Goal: Find contact information: Find contact information

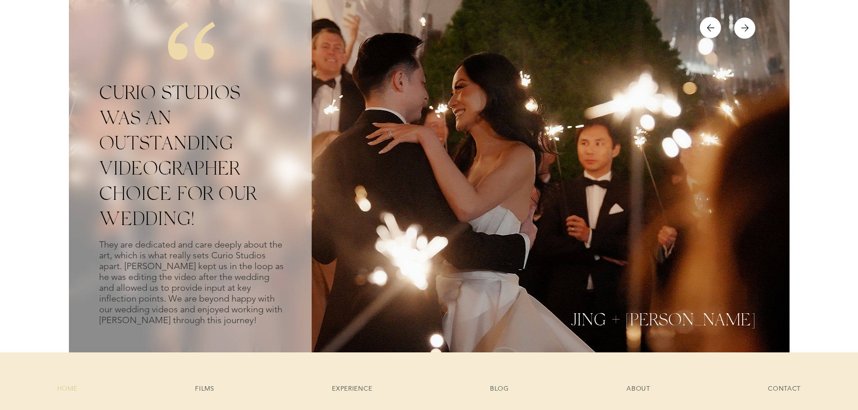
scroll to position [3376, 0]
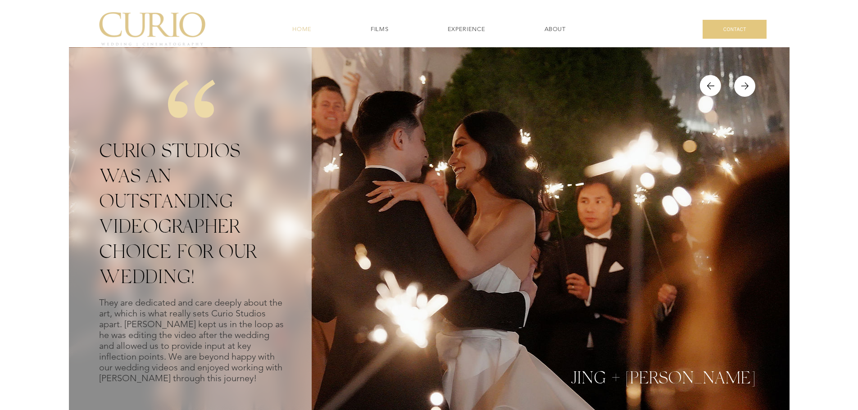
click at [744, 35] on span "CONTACT" at bounding box center [735, 29] width 64 height 19
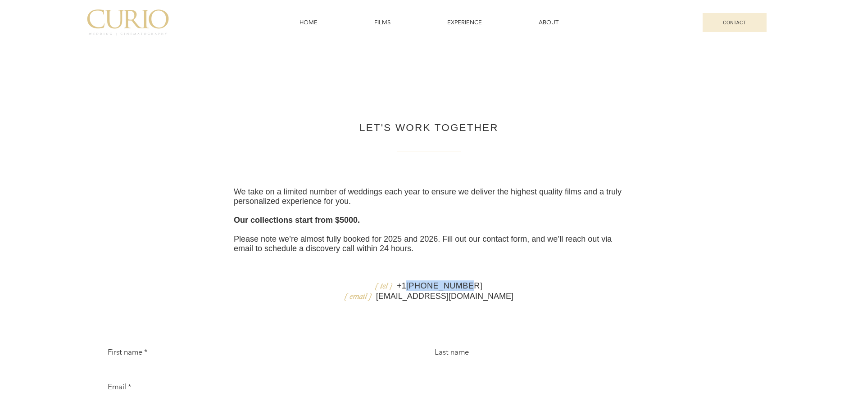
drag, startPoint x: 490, startPoint y: 313, endPoint x: 422, endPoint y: 316, distance: 68.5
click at [422, 291] on p "{ tel } [PHONE_NUMBER]" at bounding box center [429, 286] width 390 height 10
copy span "[PHONE_NUMBER]"
drag, startPoint x: 508, startPoint y: 334, endPoint x: 397, endPoint y: 336, distance: 111.3
click at [397, 301] on p "{ email } info@curiostudiosfilms.com" at bounding box center [429, 296] width 390 height 10
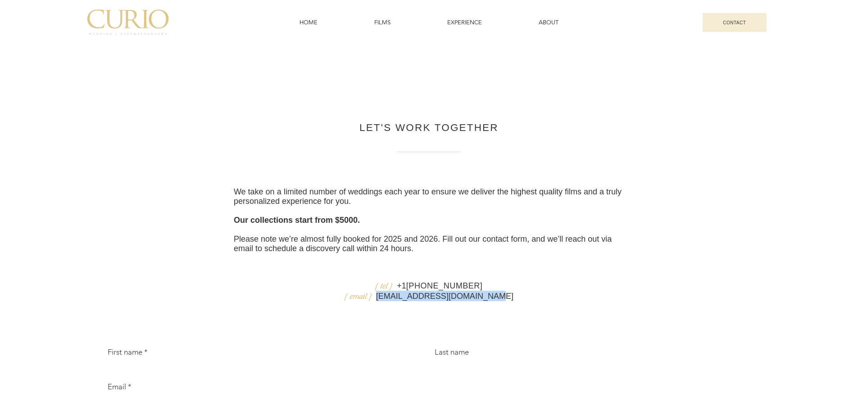
copy link "[EMAIL_ADDRESS][DOMAIN_NAME]"
